Goal: Task Accomplishment & Management: Manage account settings

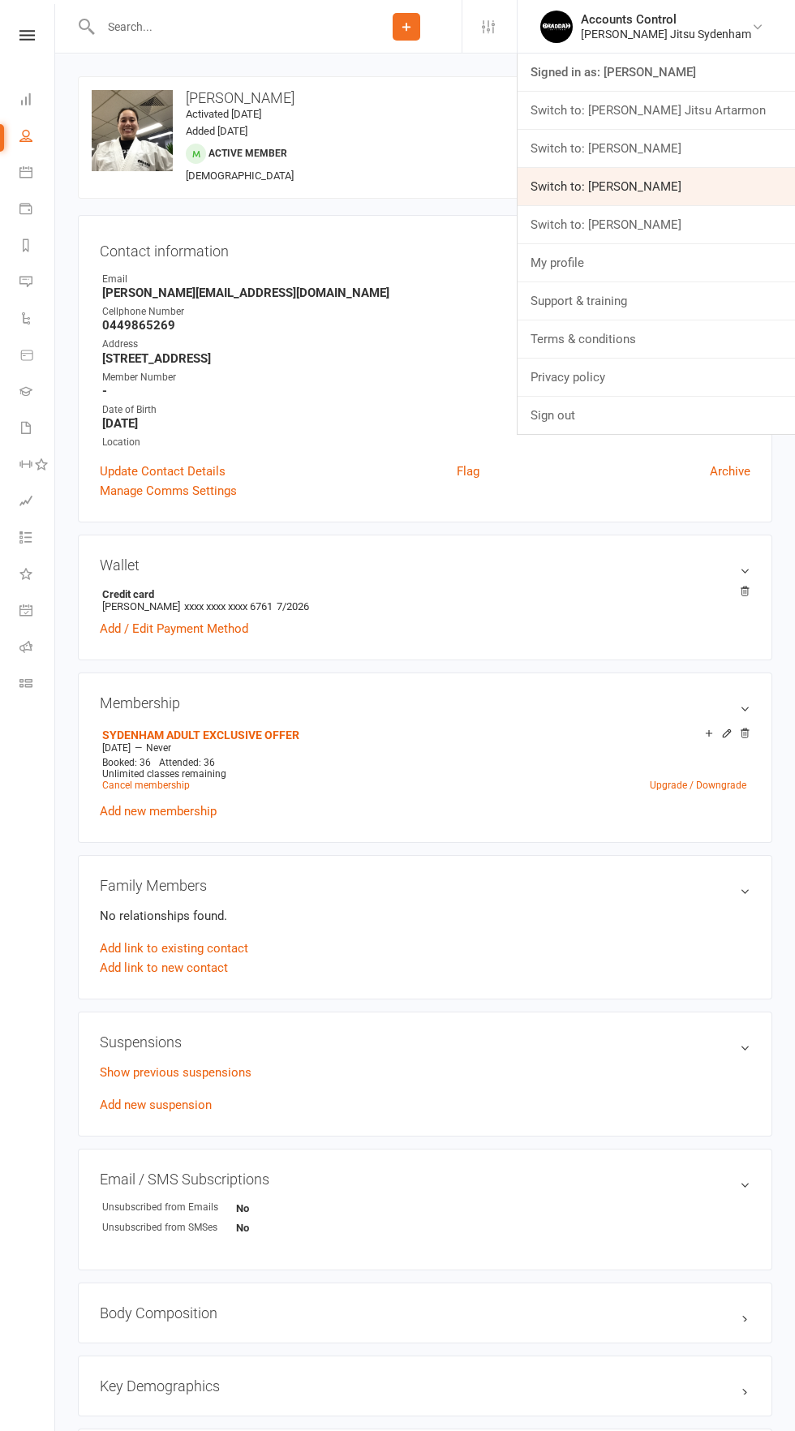
click at [637, 179] on link "Switch to: [PERSON_NAME]" at bounding box center [655, 186] width 277 height 37
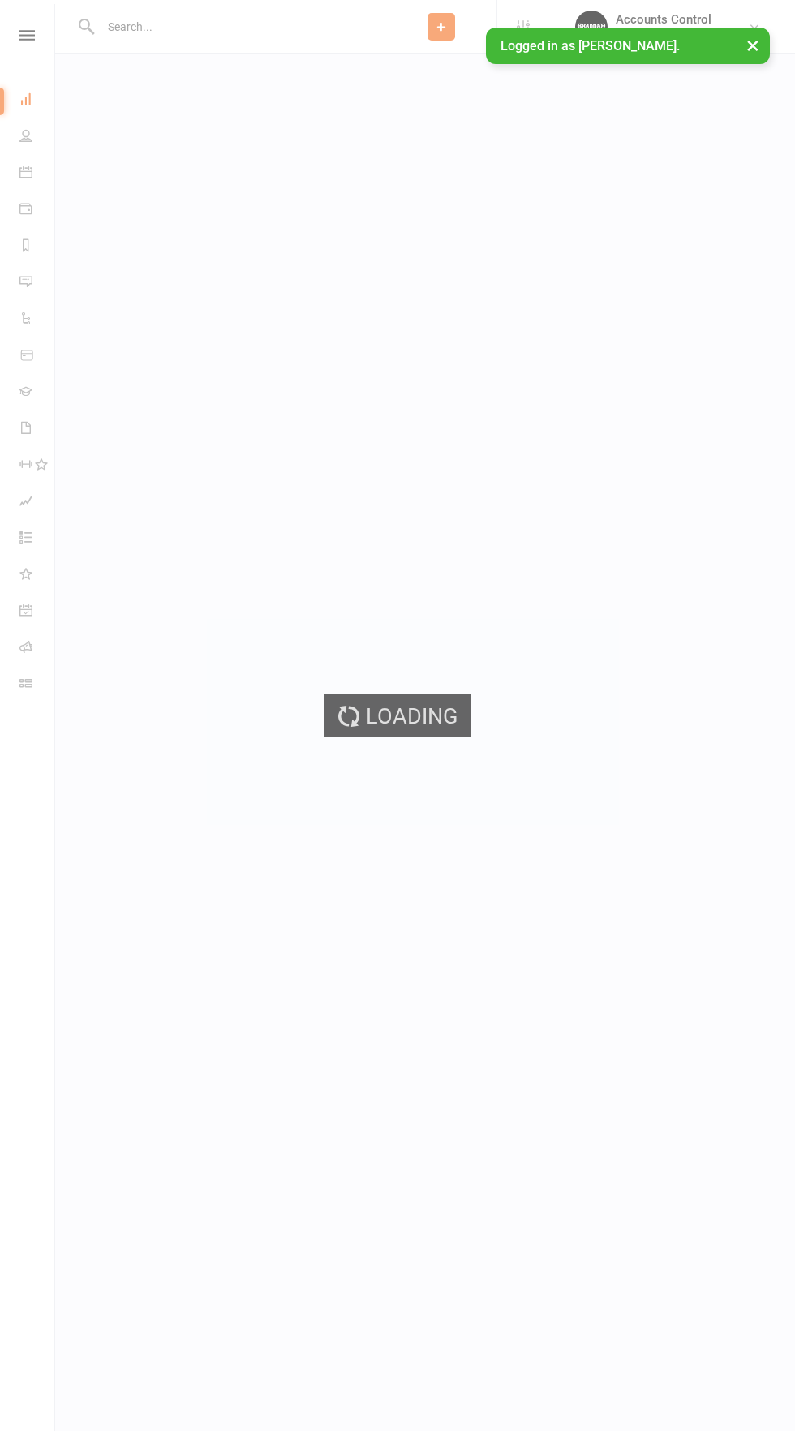
click at [148, 26] on input "text" at bounding box center [241, 26] width 290 height 23
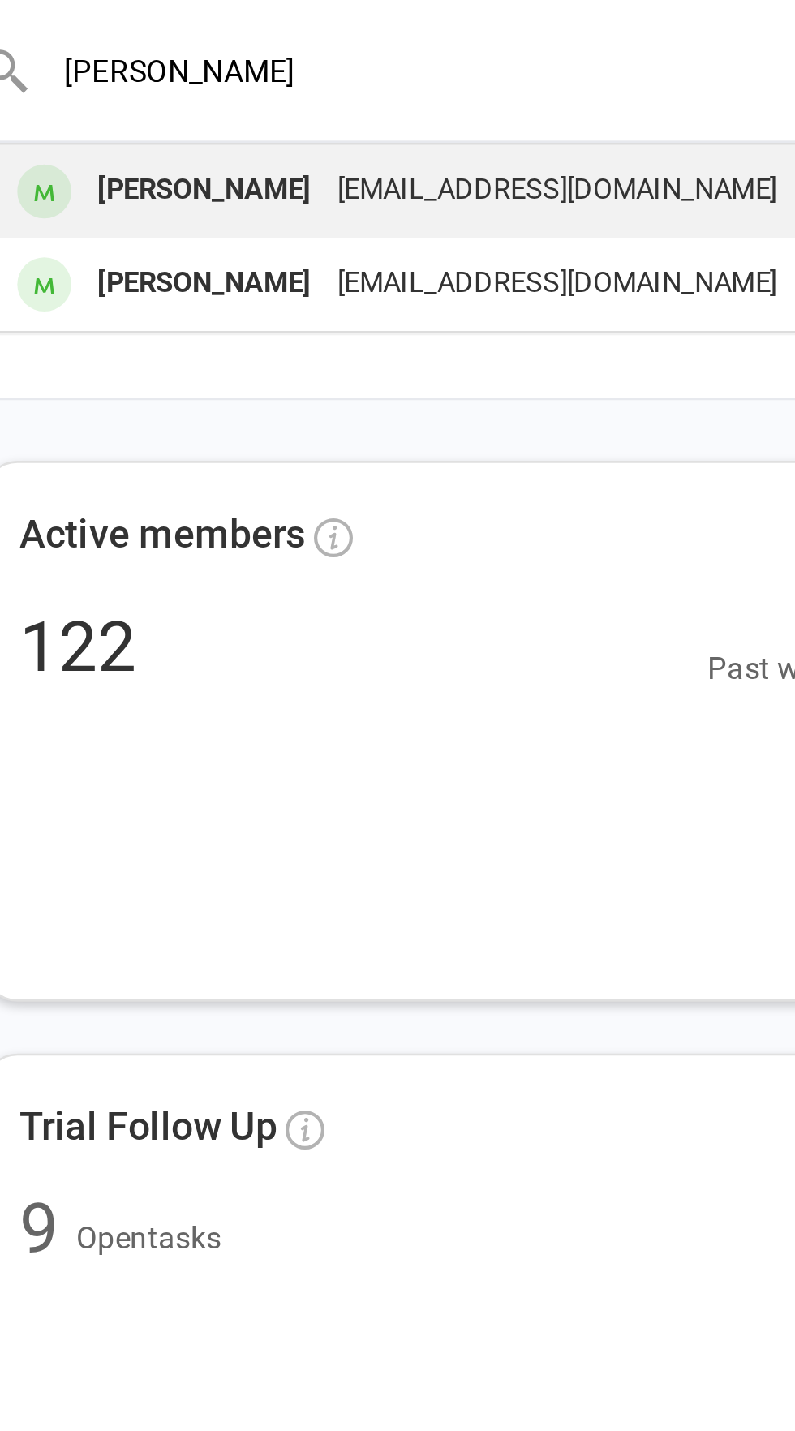
type input "[PERSON_NAME]"
click at [149, 67] on div "Amanda Reis" at bounding box center [161, 72] width 90 height 24
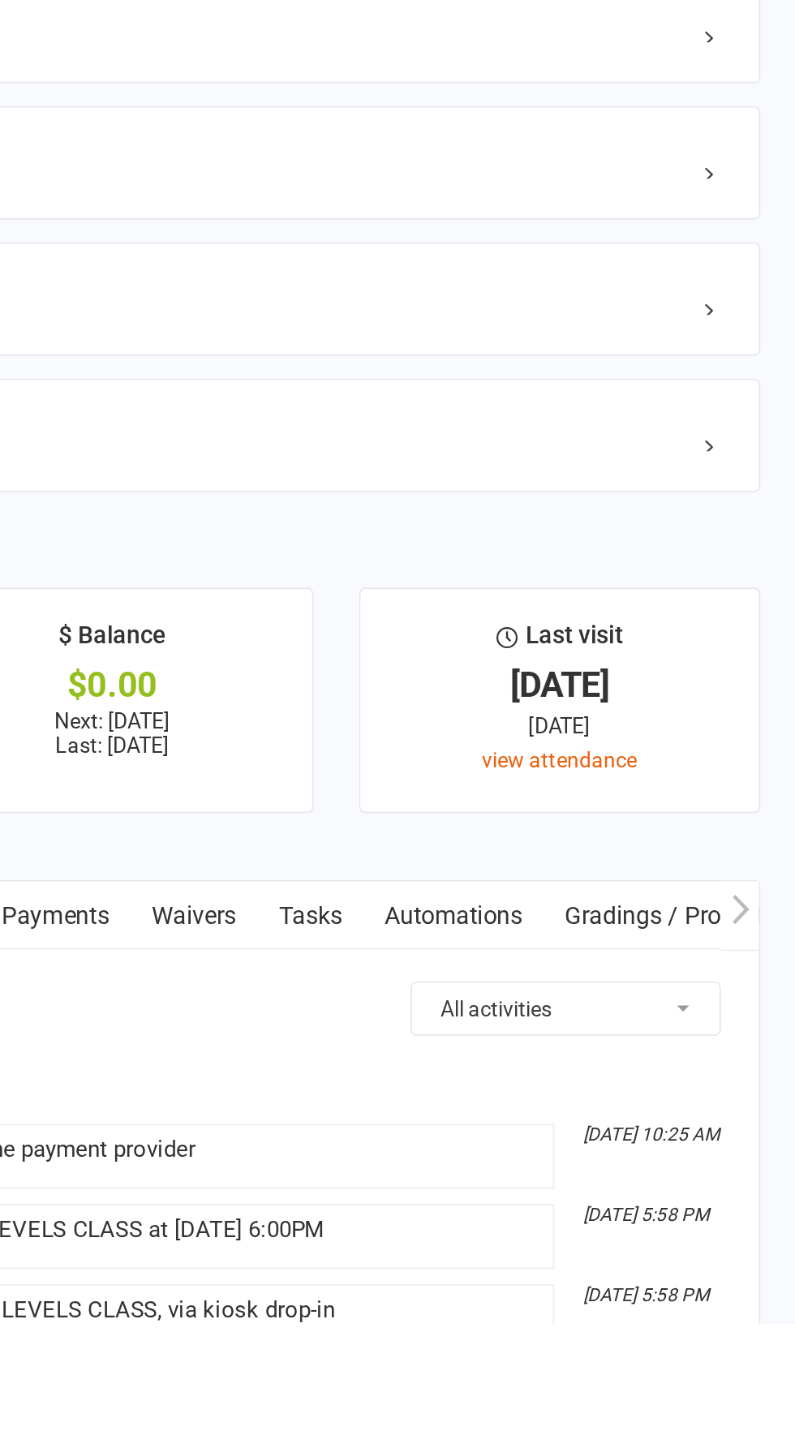
scroll to position [811, 0]
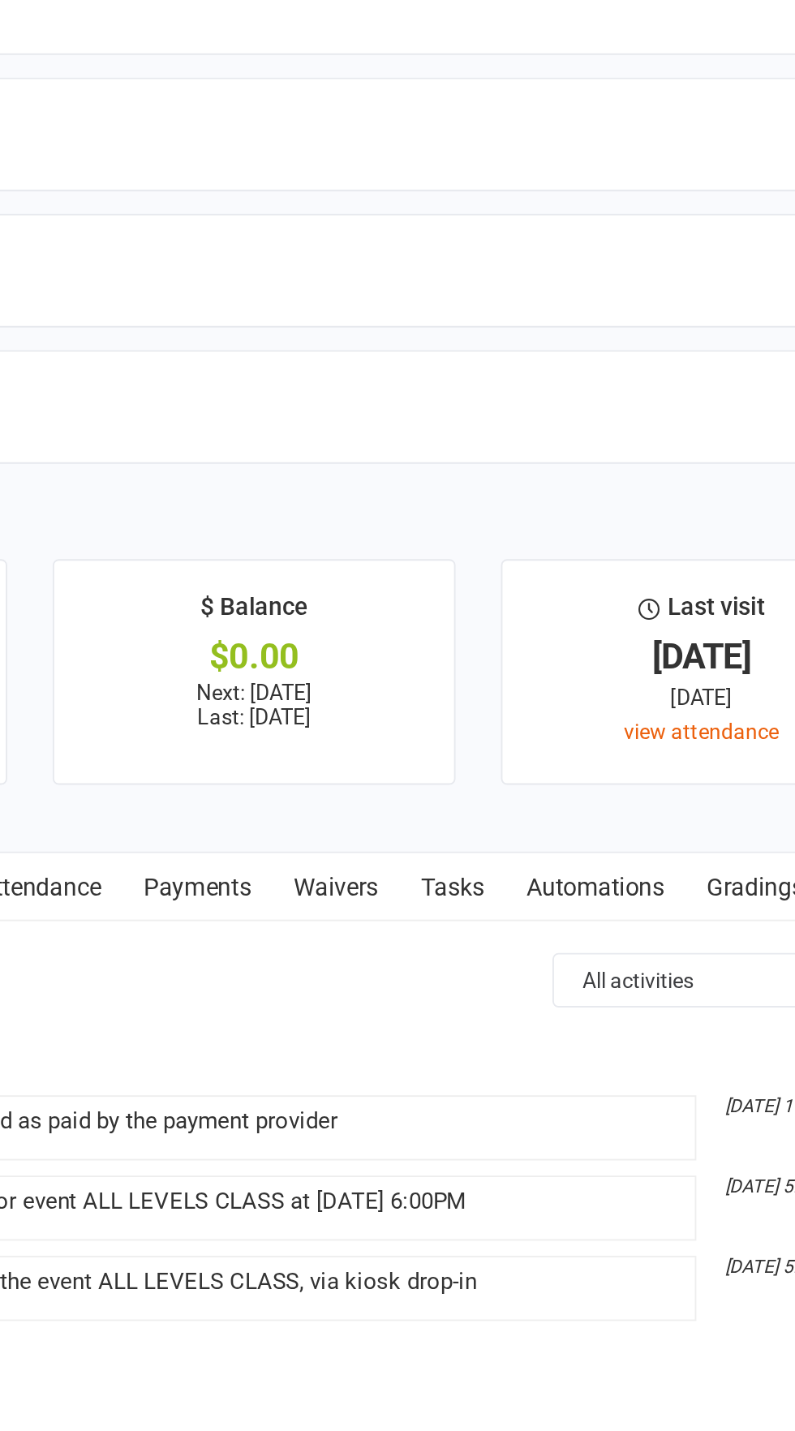
click at [471, 1199] on link "Waivers" at bounding box center [469, 1196] width 68 height 37
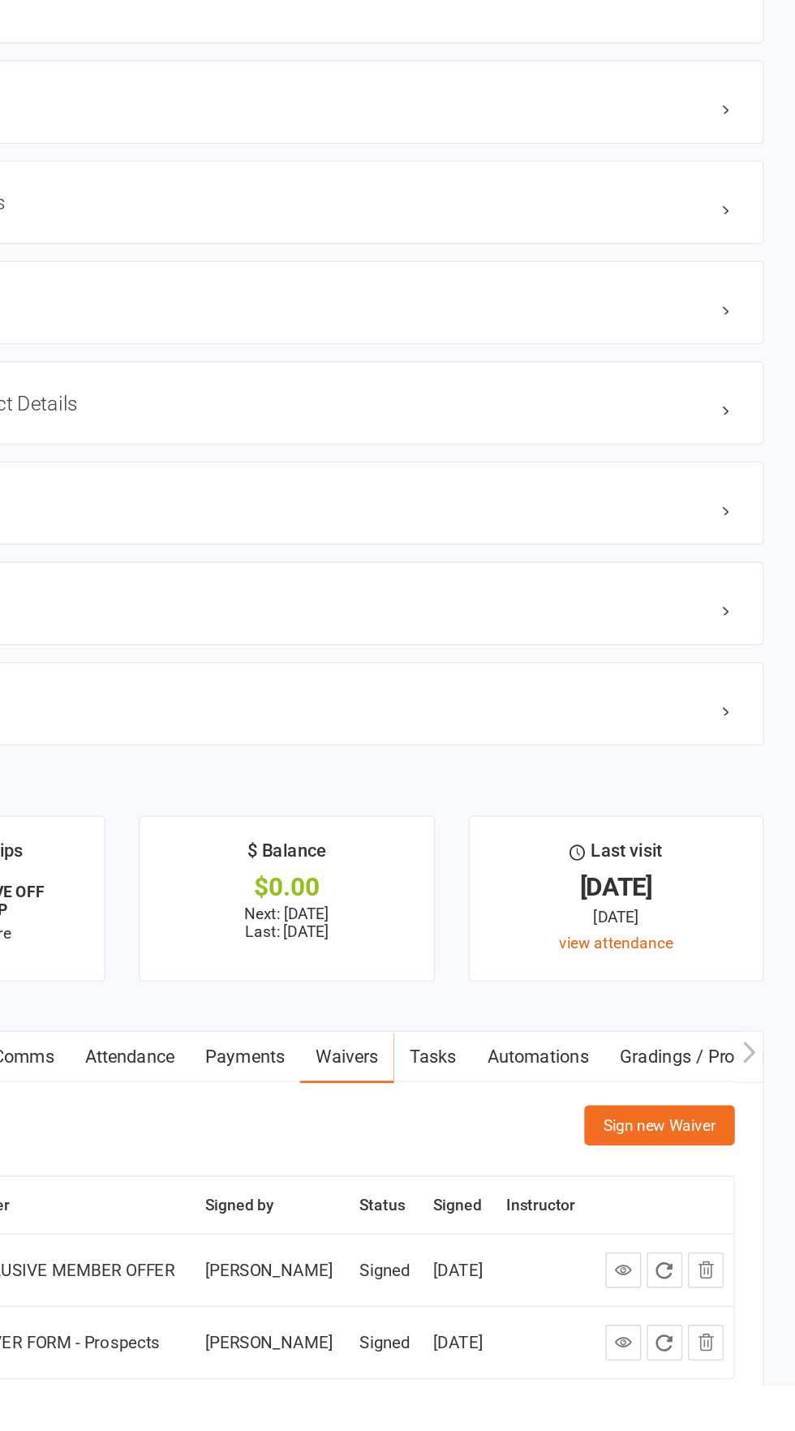
scroll to position [816, 0]
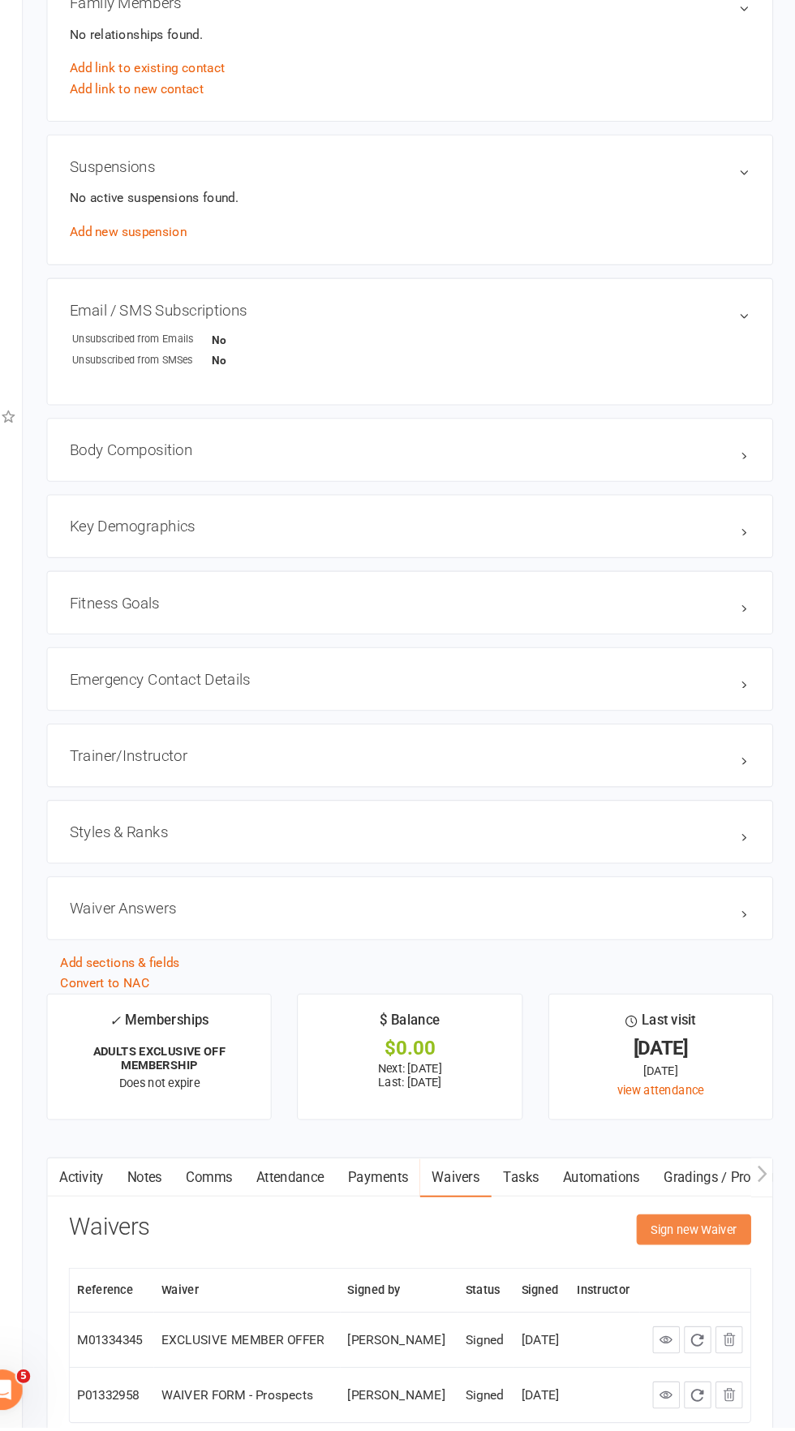
click at [715, 1243] on button "Sign new Waiver" at bounding box center [696, 1241] width 109 height 29
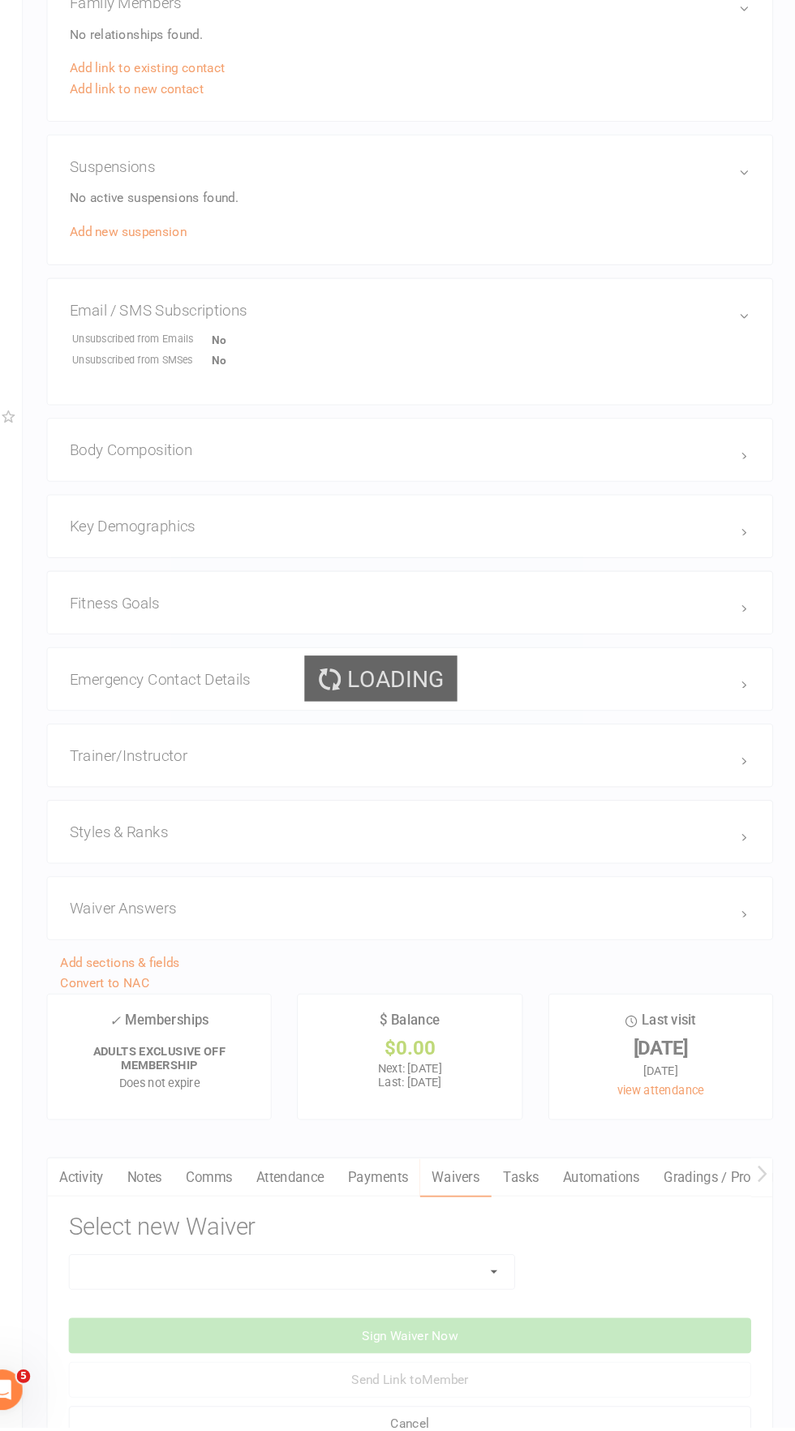
scroll to position [843, 0]
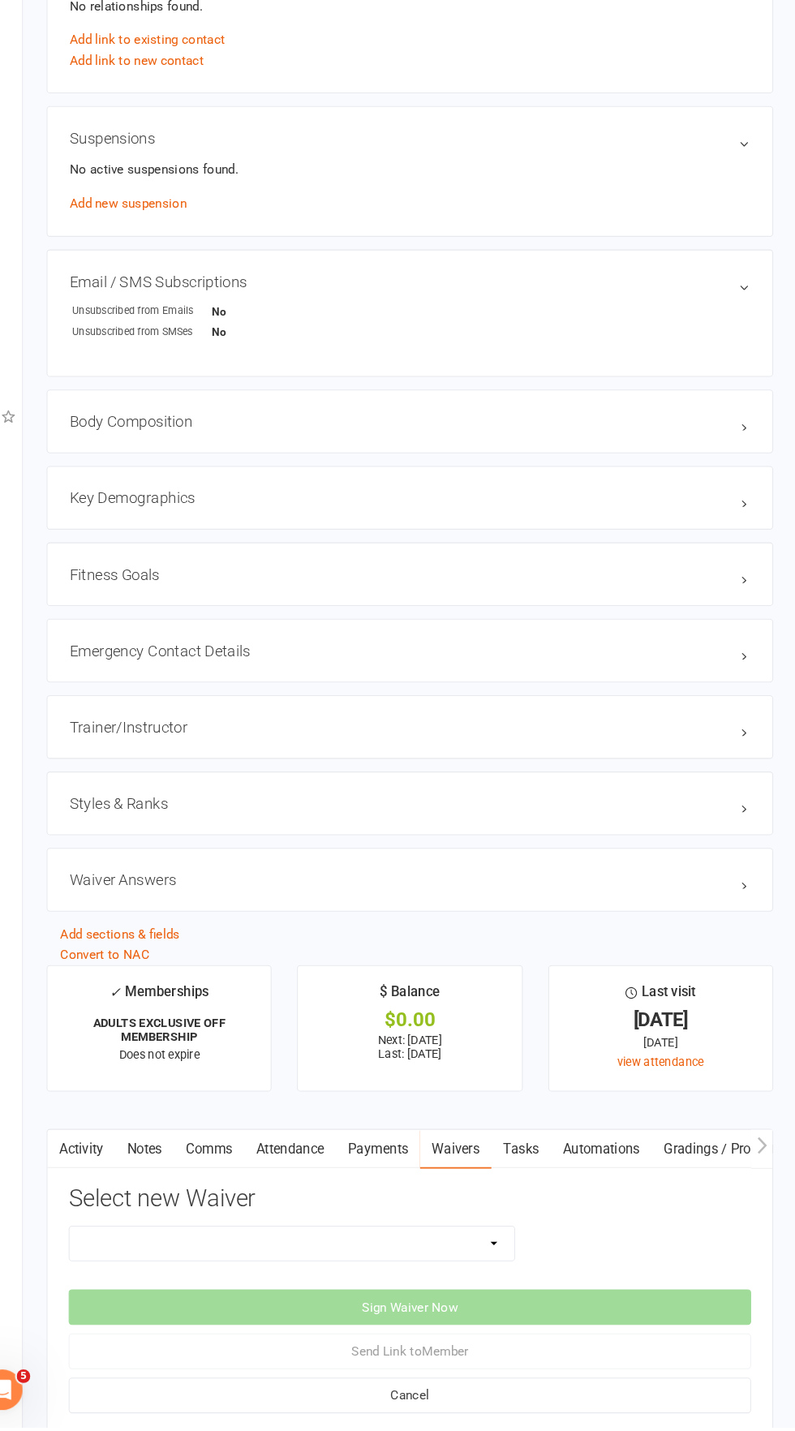
click at [522, 1263] on select "EXCLUSIVE MEMBER OFFER FOUNDATION MEMBER PROMO Injury Reporting and Management …" at bounding box center [312, 1255] width 425 height 32
select select "14312"
click at [100, 1239] on select "EXCLUSIVE MEMBER OFFER FOUNDATION MEMBER PROMO Injury Reporting and Management …" at bounding box center [312, 1255] width 425 height 32
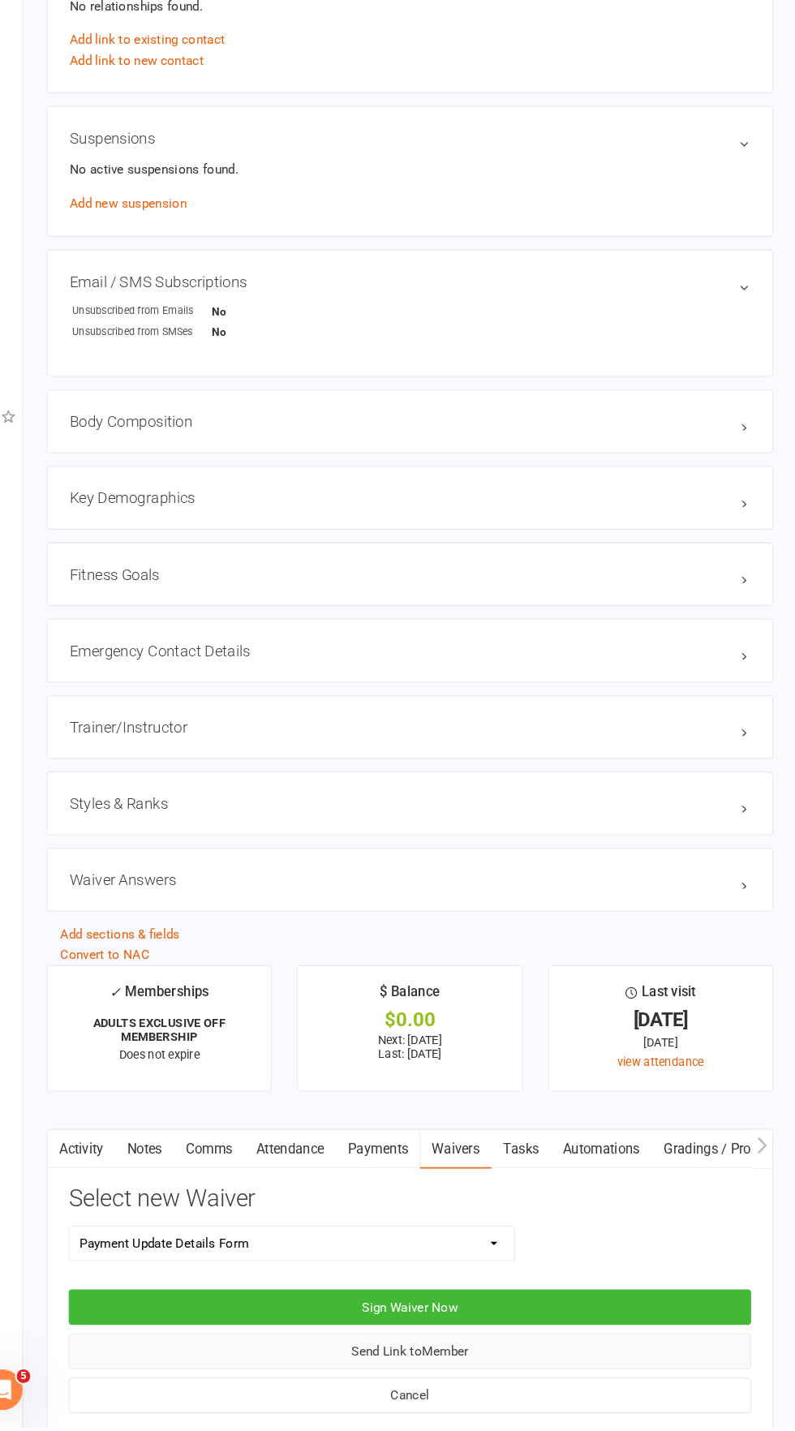
click at [567, 1365] on button "Send Link to Member" at bounding box center [425, 1359] width 652 height 34
